Goal: Leave review/rating: Share an evaluation or opinion about a product, service, or content

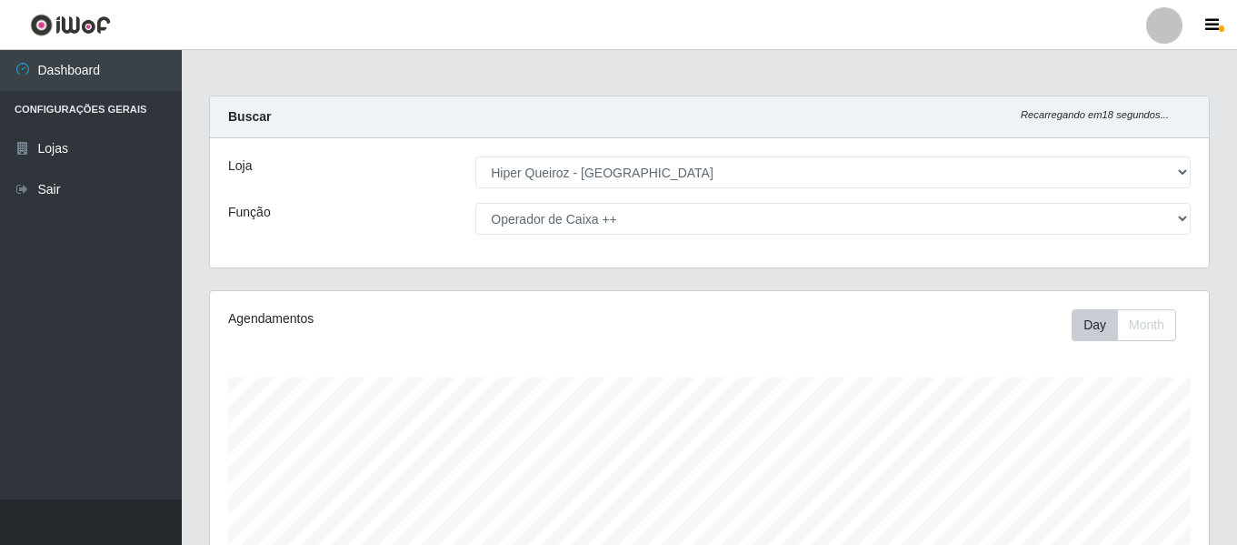
select select "497"
select select "73"
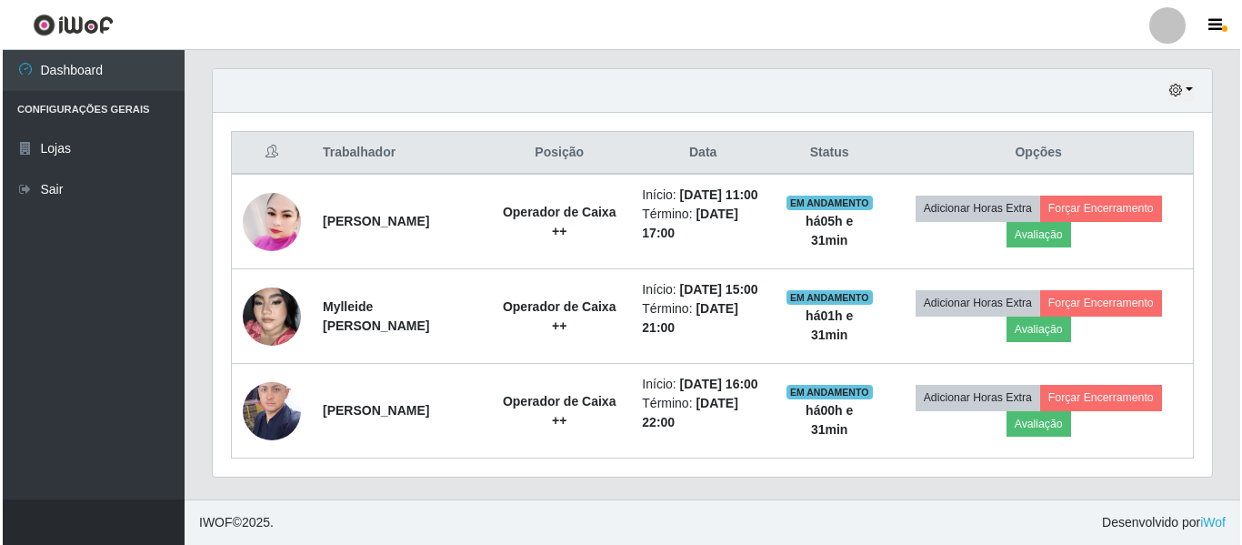
scroll to position [377, 999]
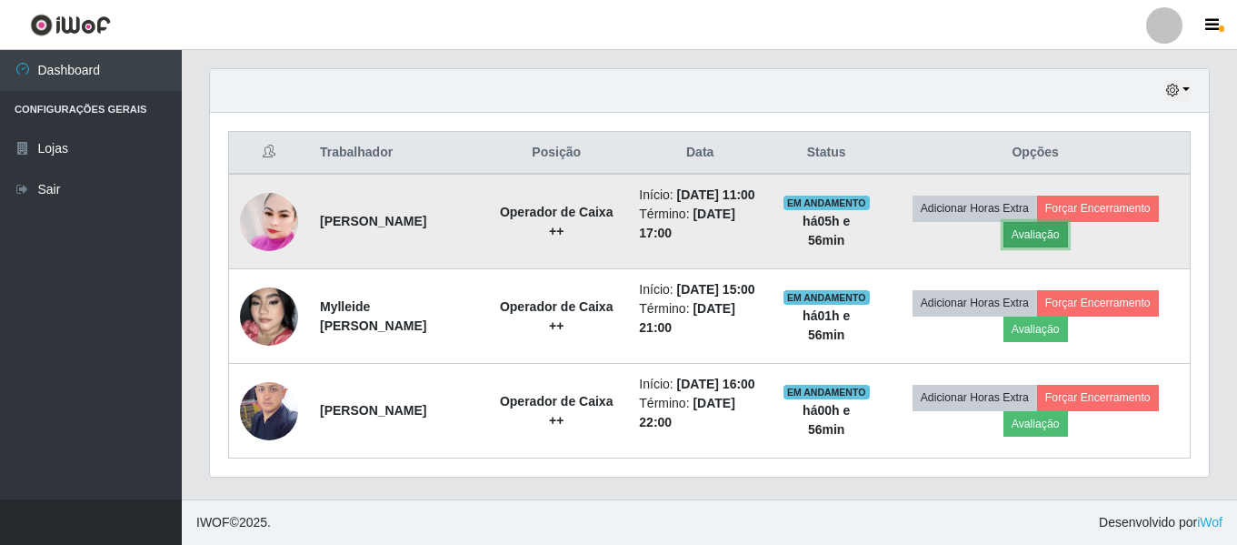
click at [1038, 222] on button "Avaliação" at bounding box center [1036, 234] width 65 height 25
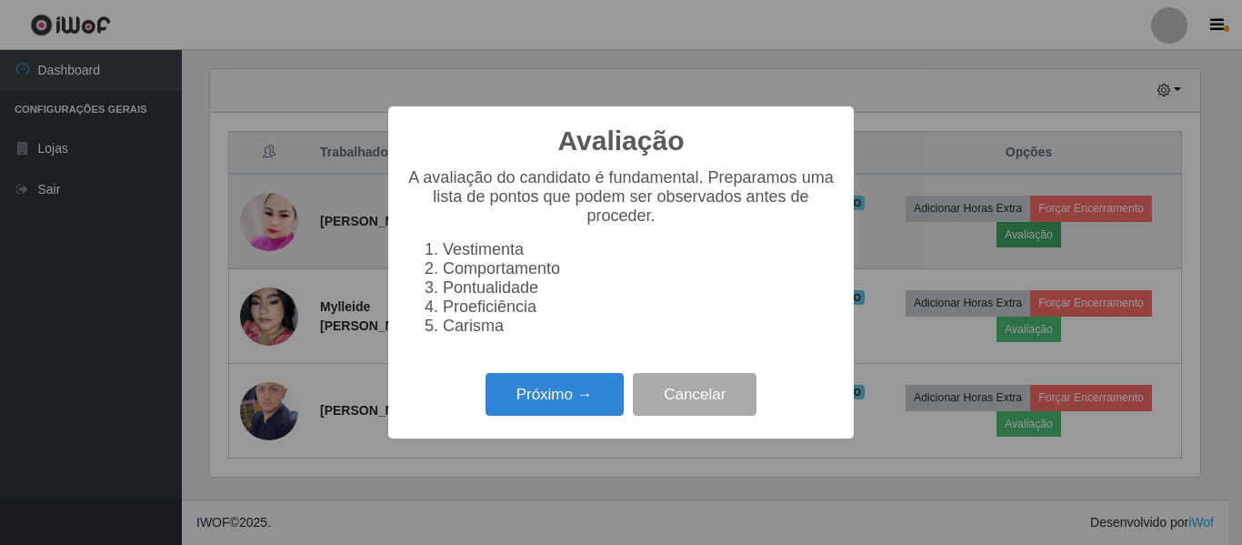
scroll to position [377, 990]
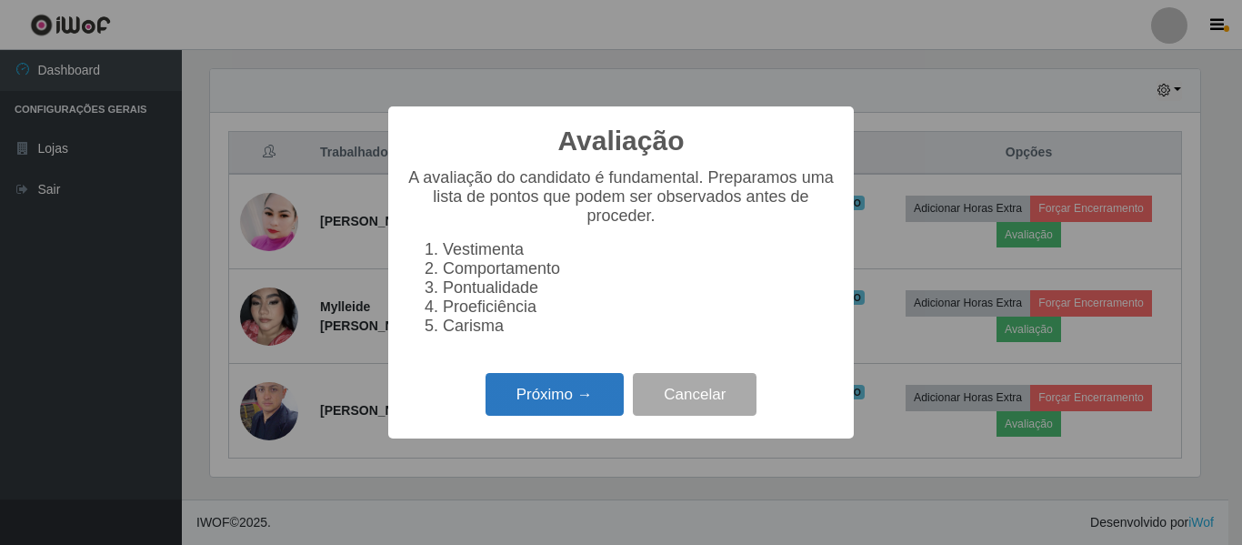
click at [591, 415] on button "Próximo →" at bounding box center [554, 394] width 138 height 43
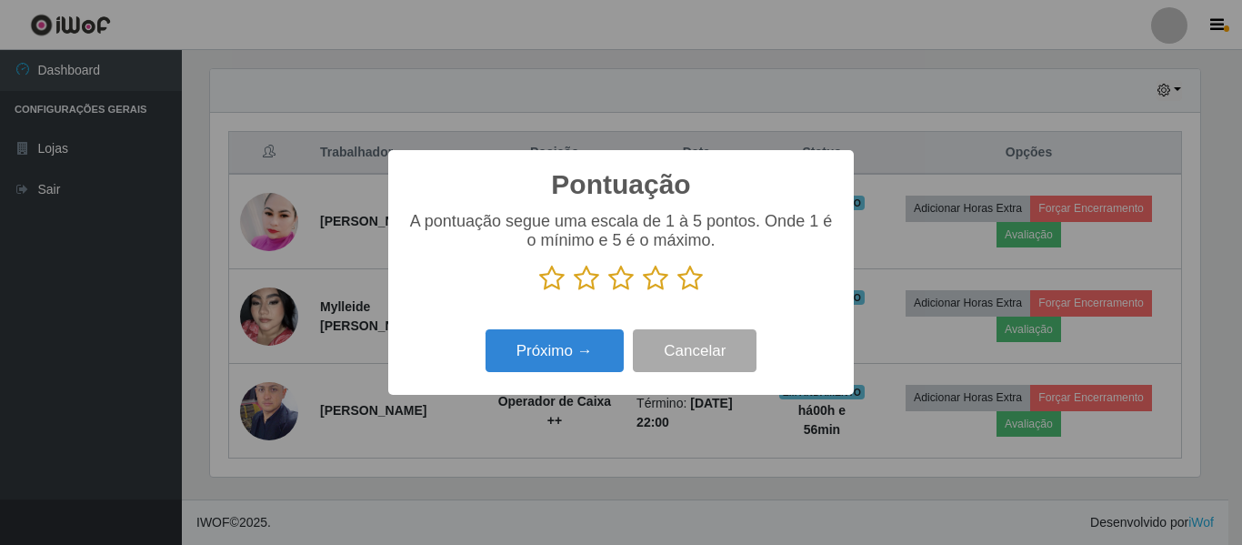
scroll to position [908666, 908054]
click at [686, 283] on icon at bounding box center [689, 278] width 25 height 27
click at [677, 292] on input "radio" at bounding box center [677, 292] width 0 height 0
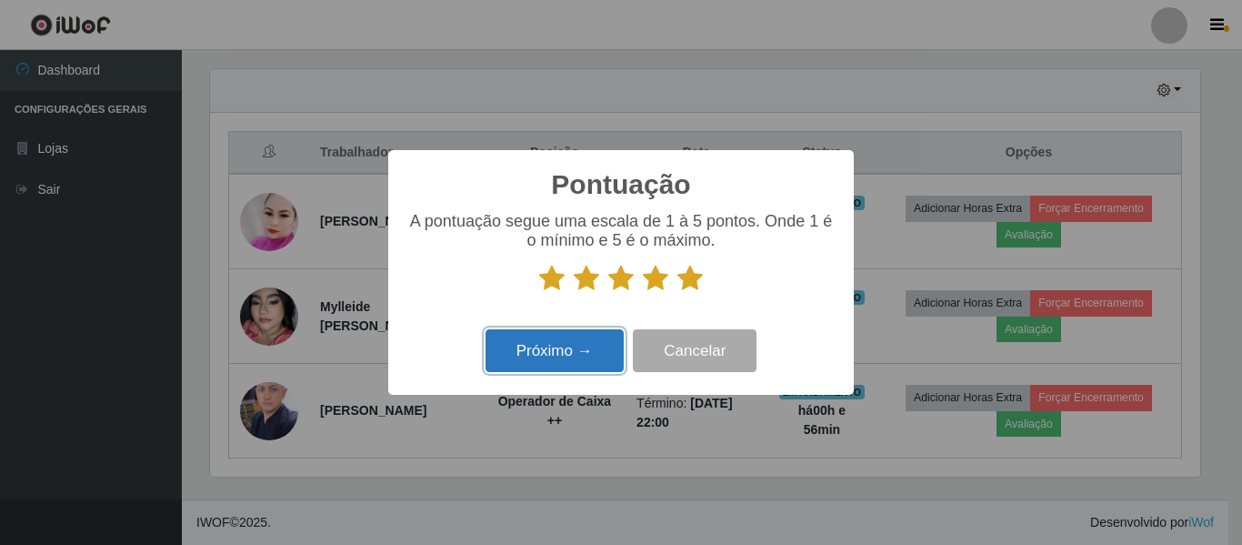
click at [586, 357] on button "Próximo →" at bounding box center [554, 350] width 138 height 43
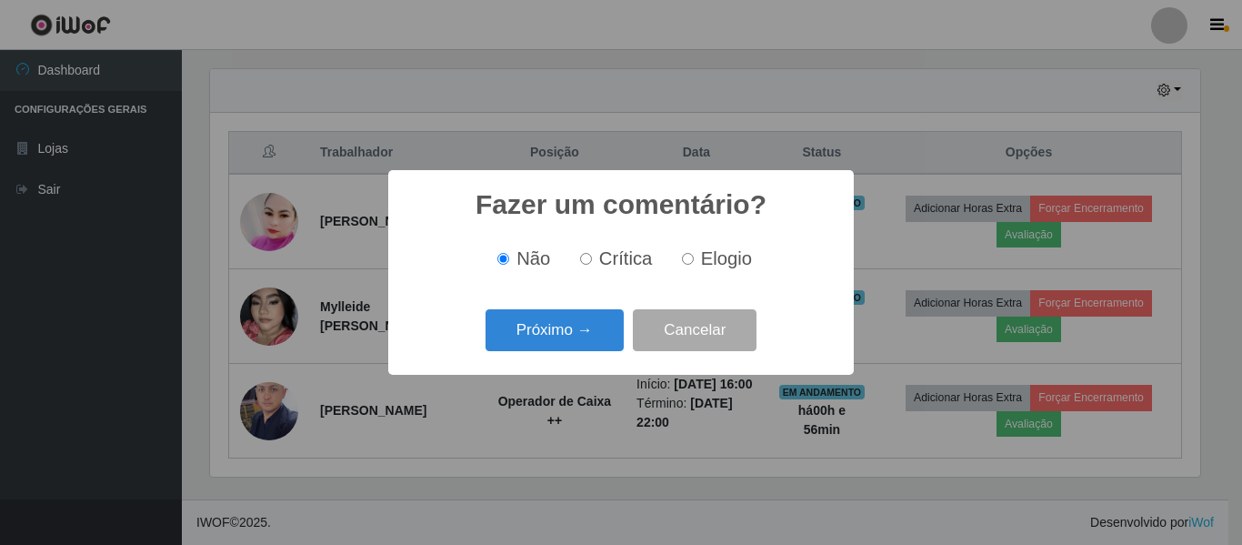
click at [682, 263] on input "Elogio" at bounding box center [688, 259] width 12 height 12
radio input "true"
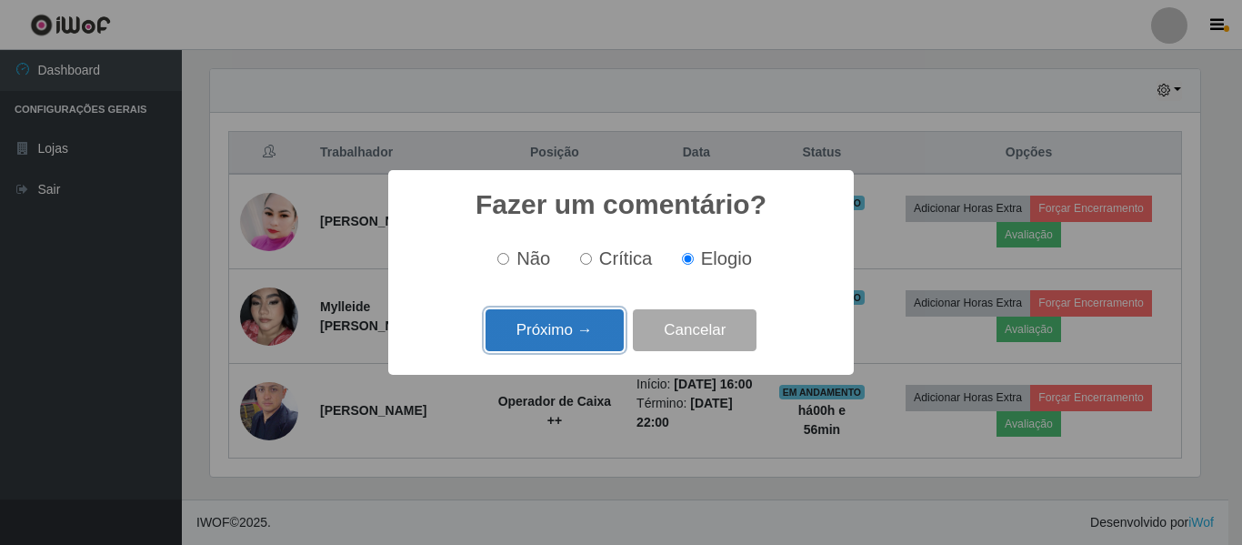
click at [593, 342] on button "Próximo →" at bounding box center [554, 330] width 138 height 43
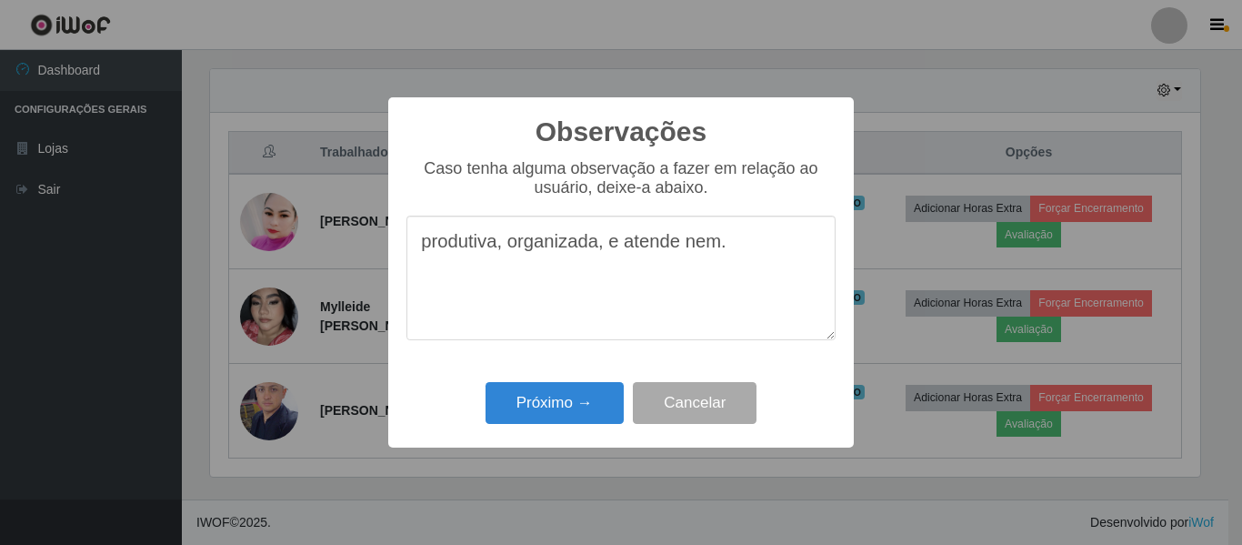
click at [692, 260] on textarea "produtiva, organizada, e atende nem." at bounding box center [620, 277] width 429 height 125
drag, startPoint x: 723, startPoint y: 251, endPoint x: 599, endPoint y: 249, distance: 123.6
click at [599, 249] on textarea "produtiva, organizada, e atende em." at bounding box center [620, 277] width 429 height 125
type textarea "produtiva, organizada e com um bom atendimento."
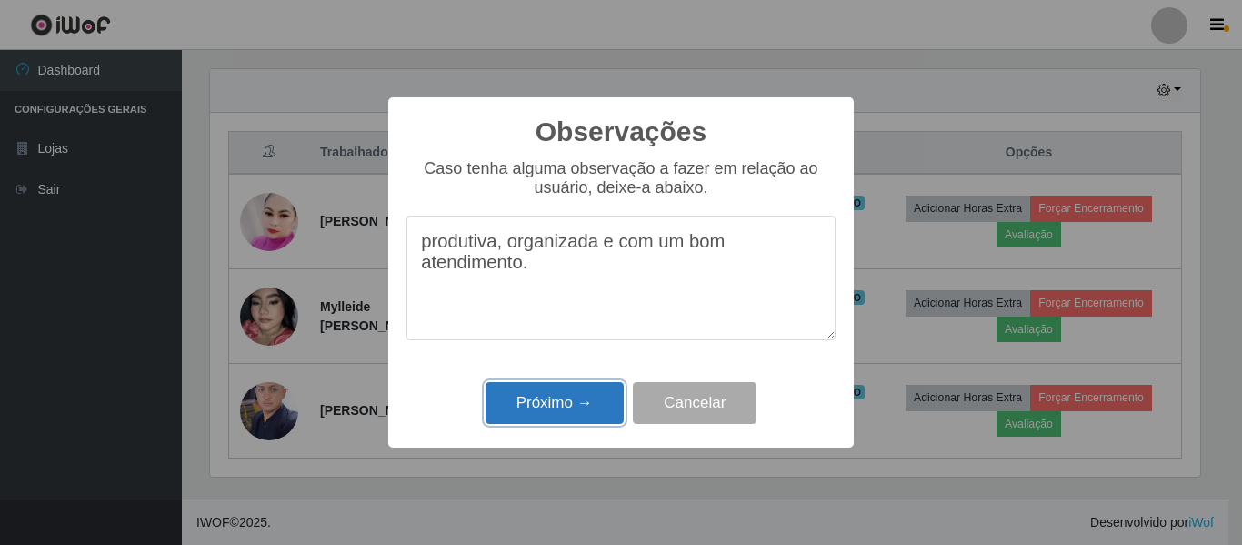
click at [585, 399] on button "Próximo →" at bounding box center [554, 403] width 138 height 43
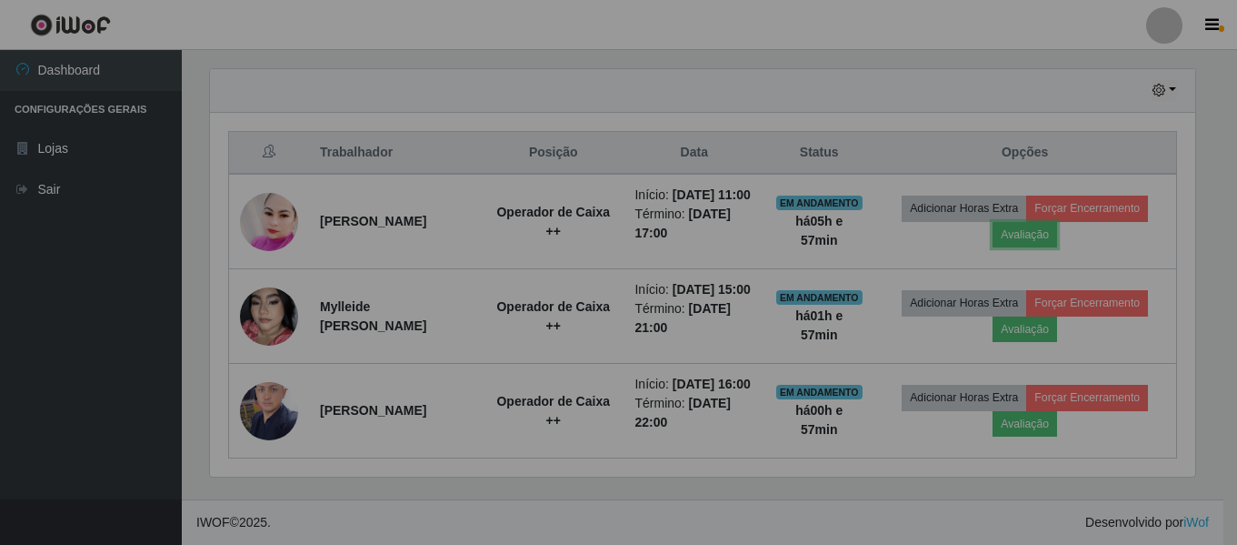
scroll to position [377, 999]
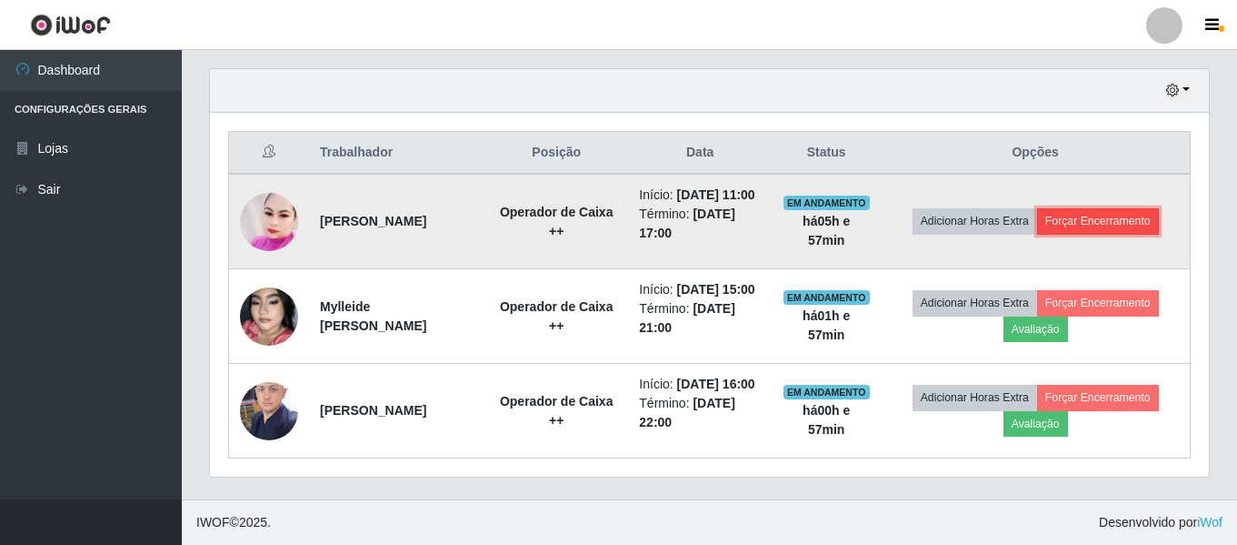
click at [1093, 208] on button "Forçar Encerramento" at bounding box center [1098, 220] width 122 height 25
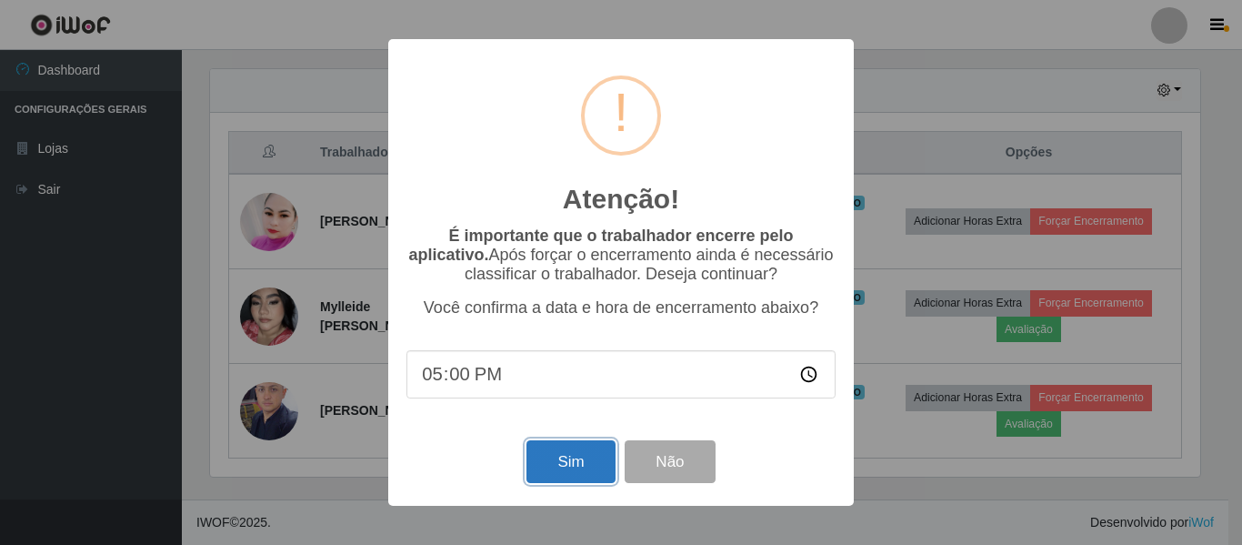
click at [548, 465] on button "Sim" at bounding box center [570, 461] width 88 height 43
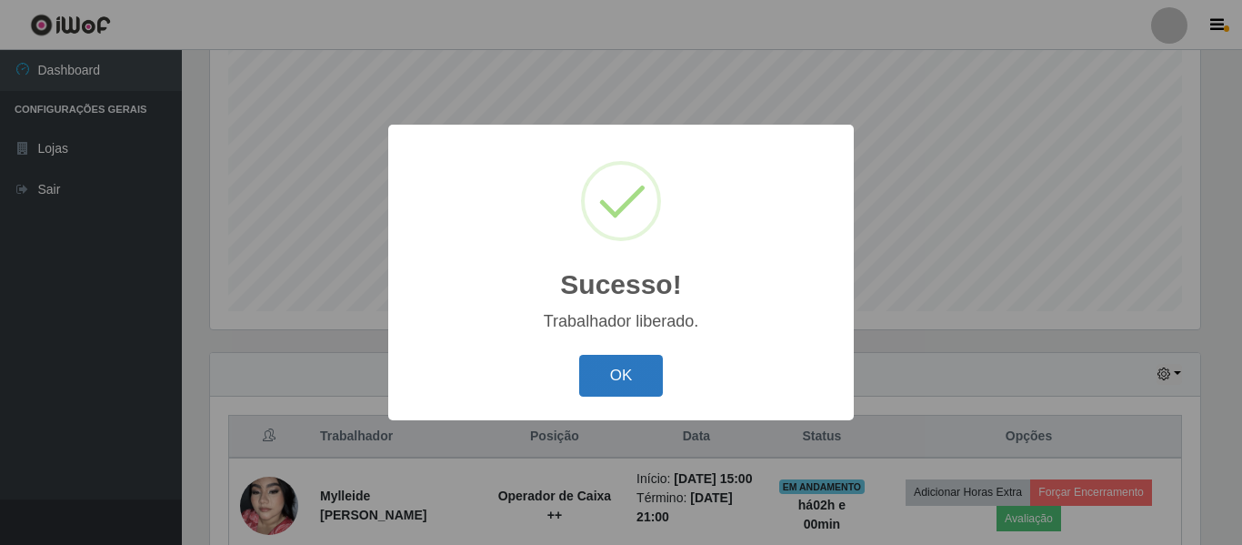
click at [625, 394] on button "OK" at bounding box center [621, 376] width 85 height 43
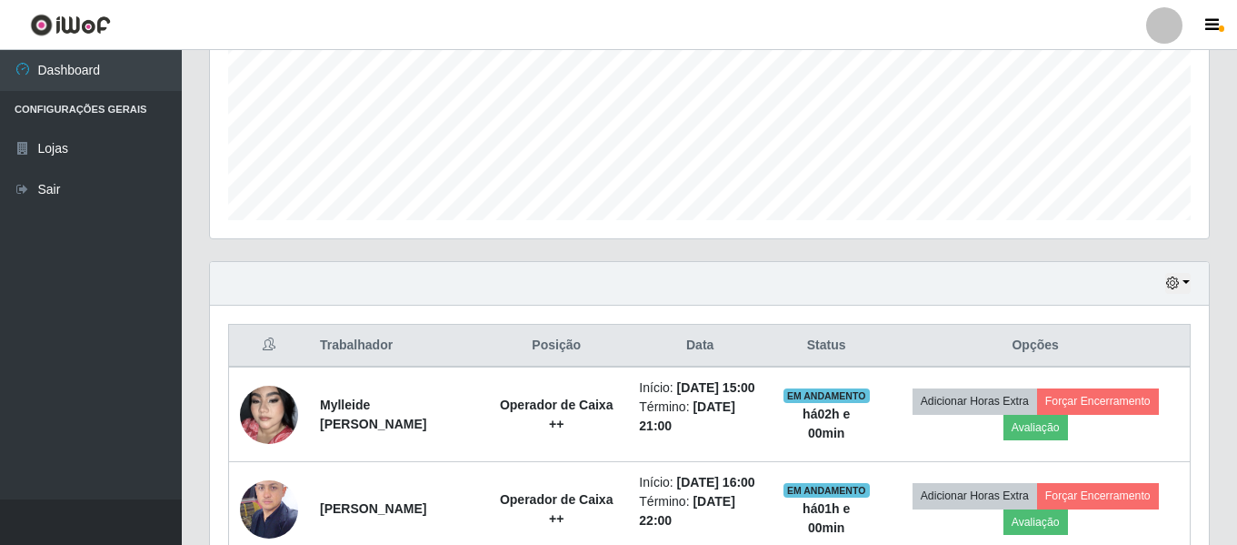
scroll to position [521, 0]
